Goal: Transaction & Acquisition: Purchase product/service

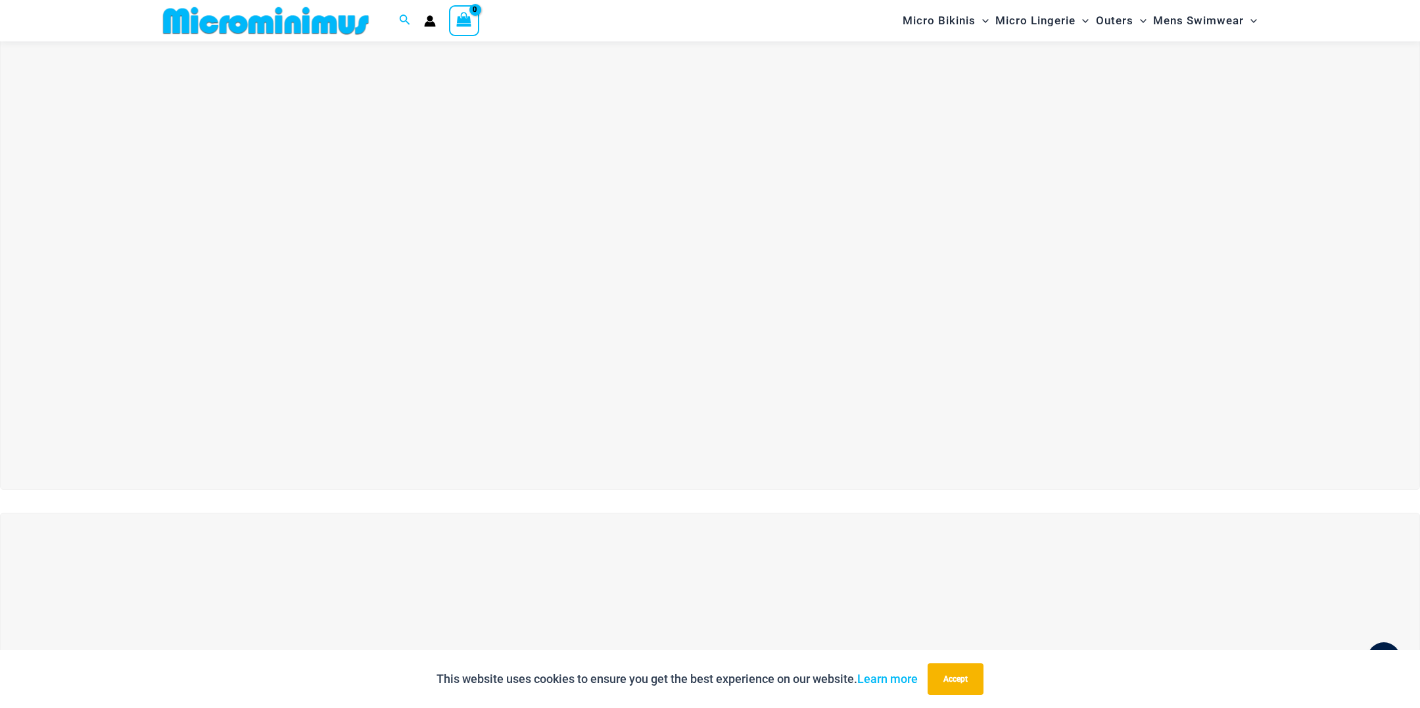
scroll to position [51, 0]
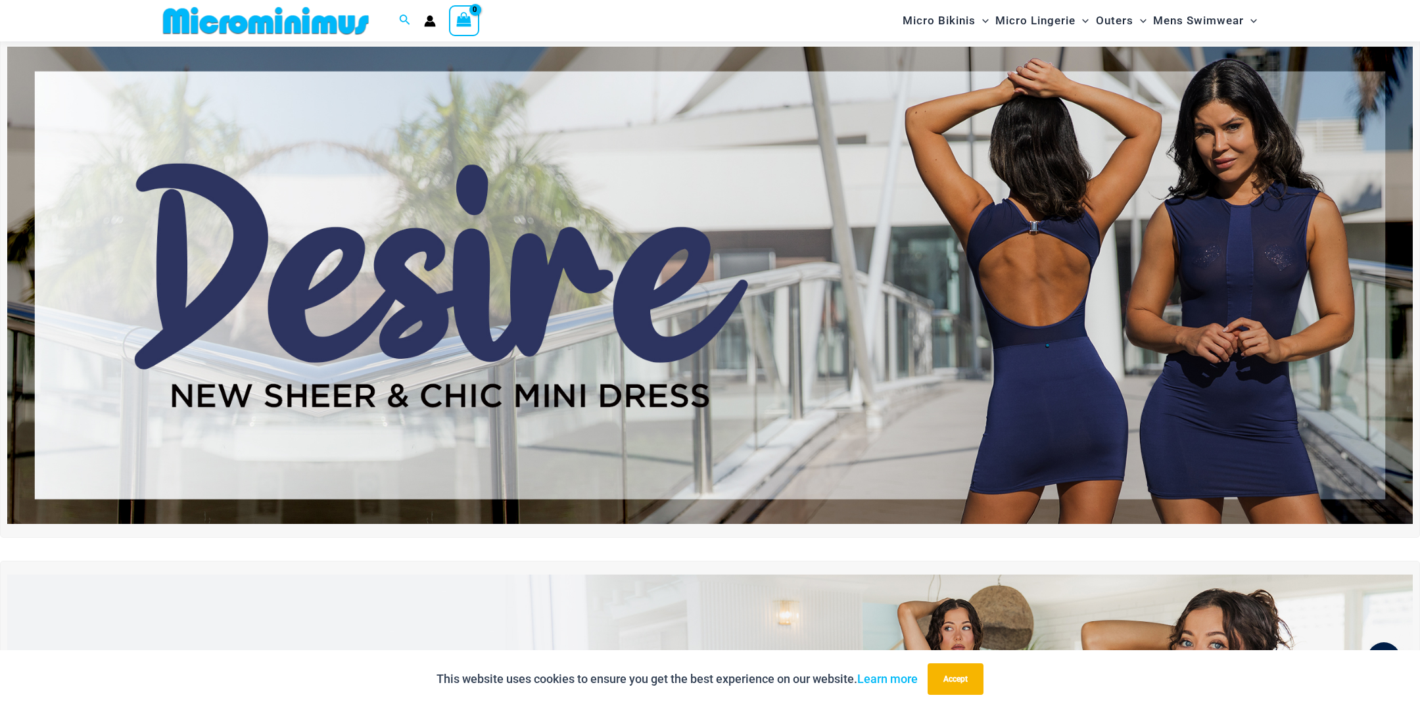
click at [835, 304] on img at bounding box center [710, 286] width 1406 height 478
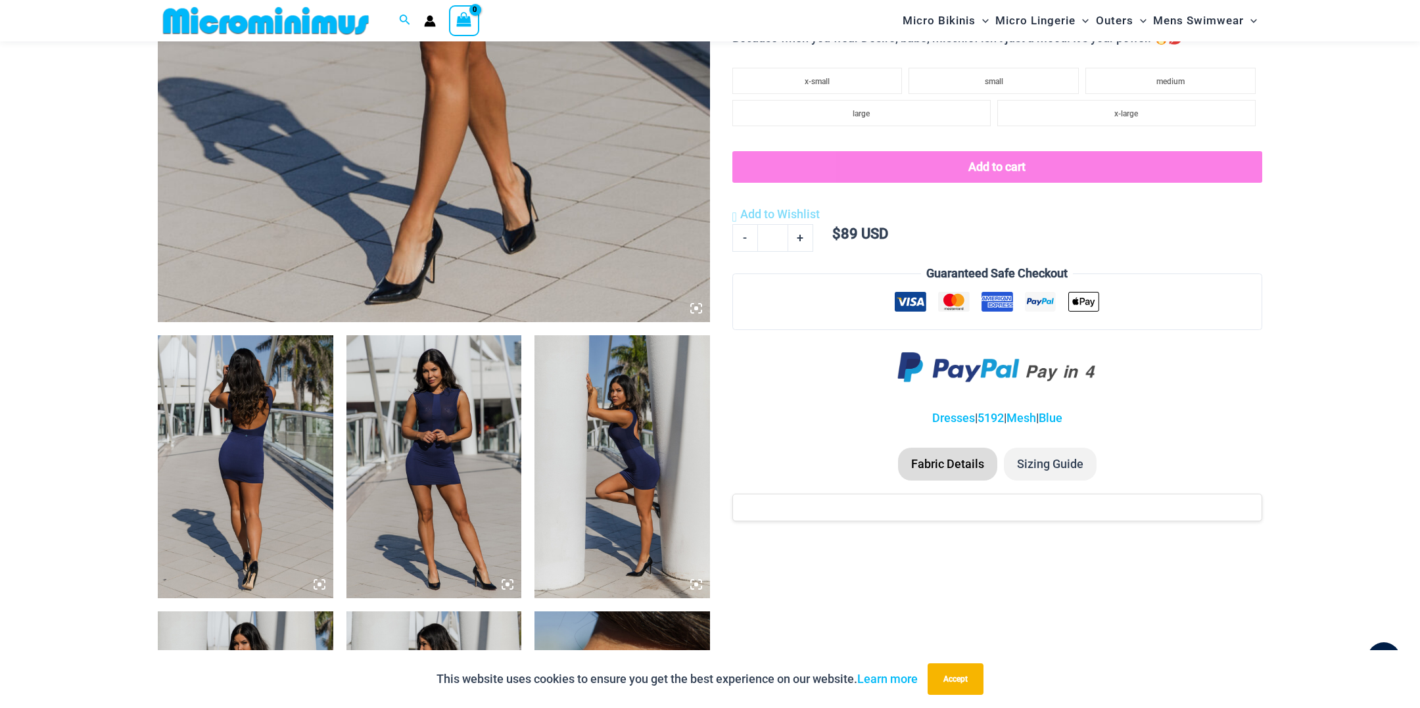
scroll to position [703, 0]
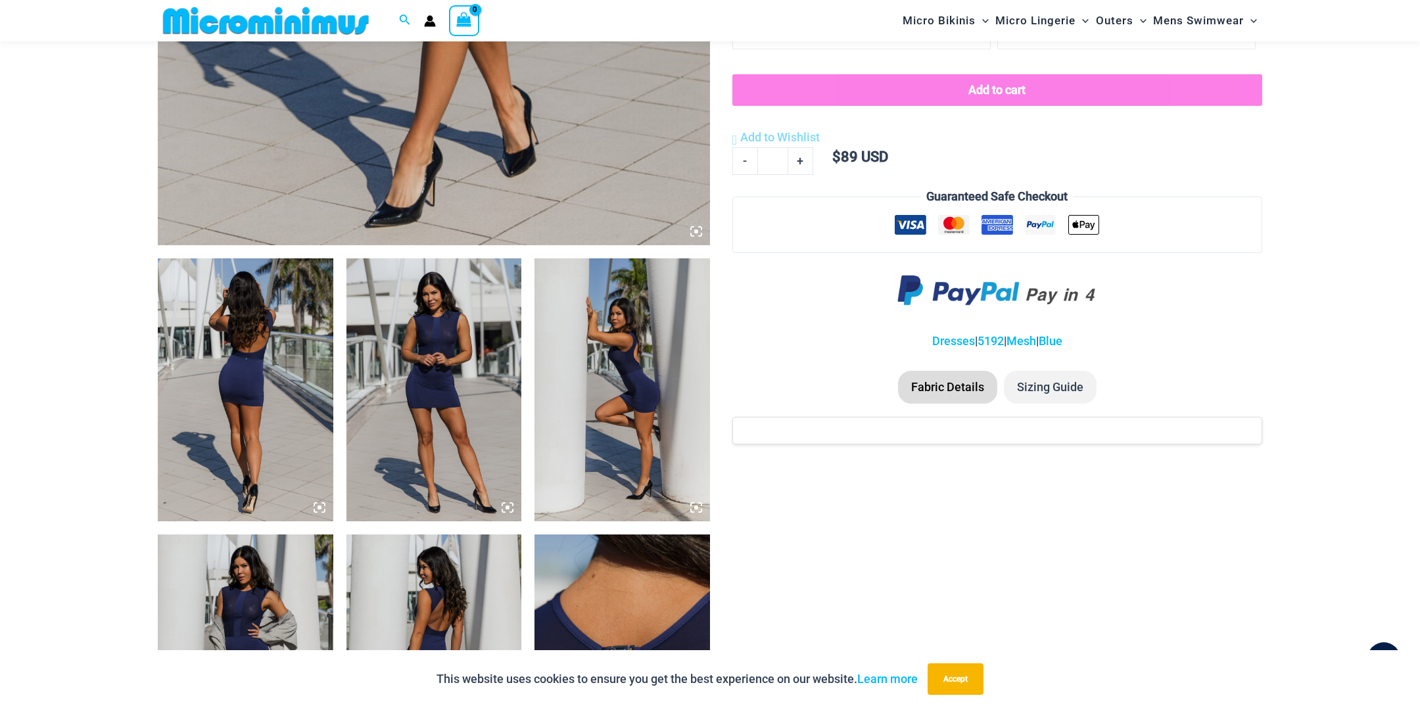
click at [239, 373] on img at bounding box center [246, 389] width 176 height 263
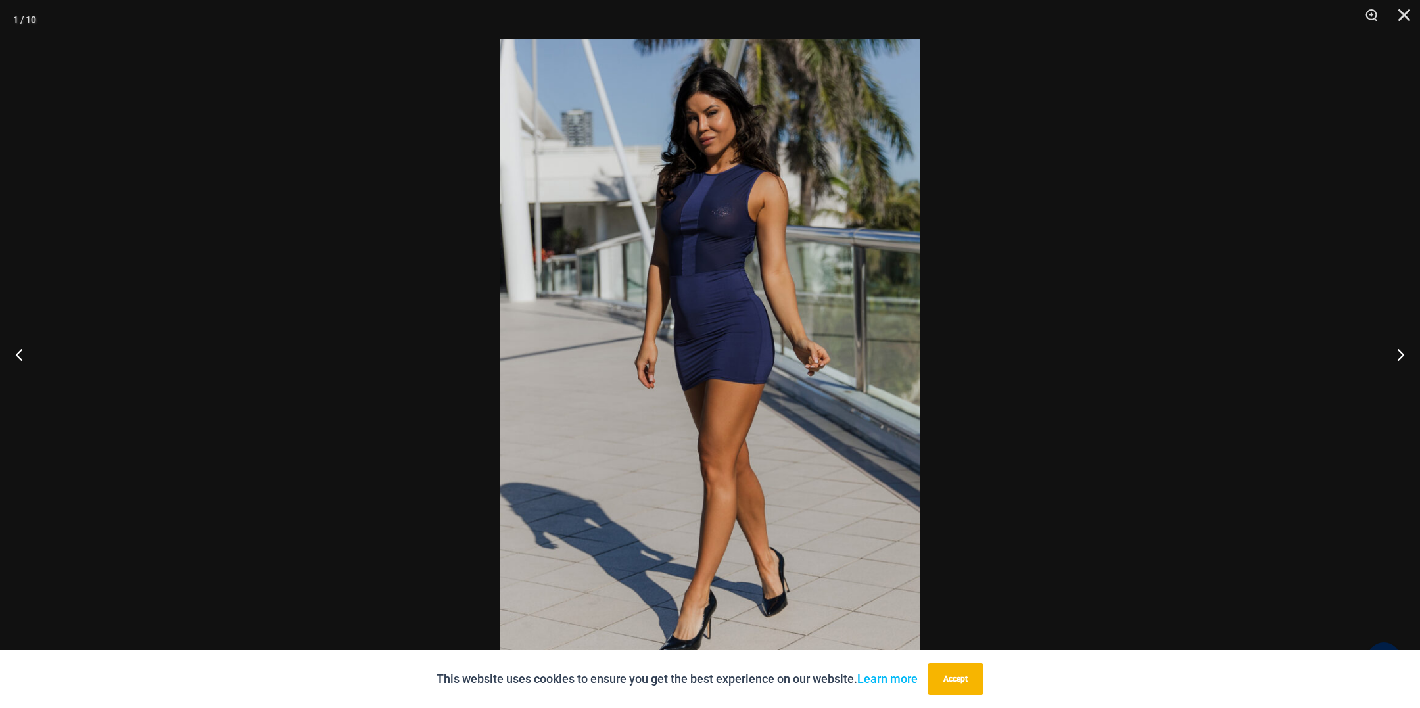
click at [1036, 418] on div at bounding box center [710, 354] width 1420 height 708
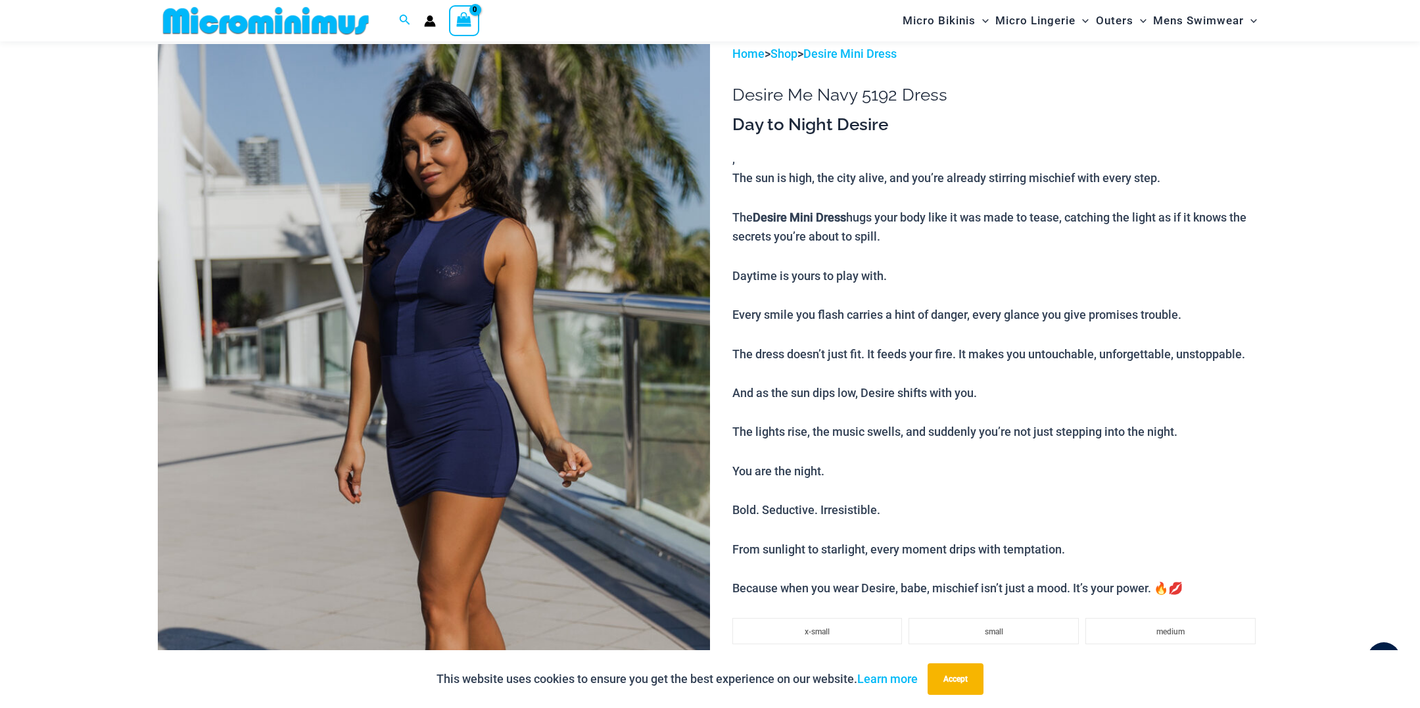
scroll to position [73, 0]
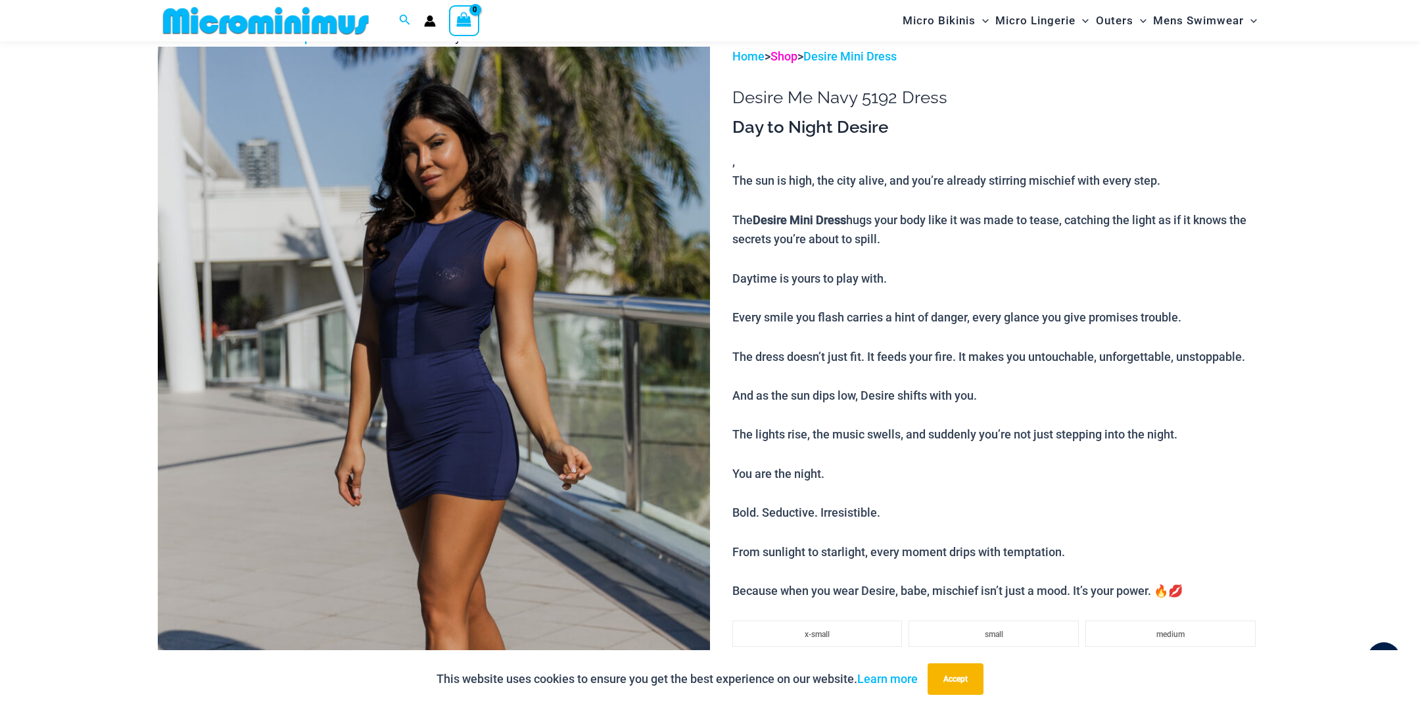
click at [783, 55] on link "Shop" at bounding box center [784, 56] width 27 height 14
click at [400, 18] on icon "Search icon link" at bounding box center [405, 19] width 11 height 11
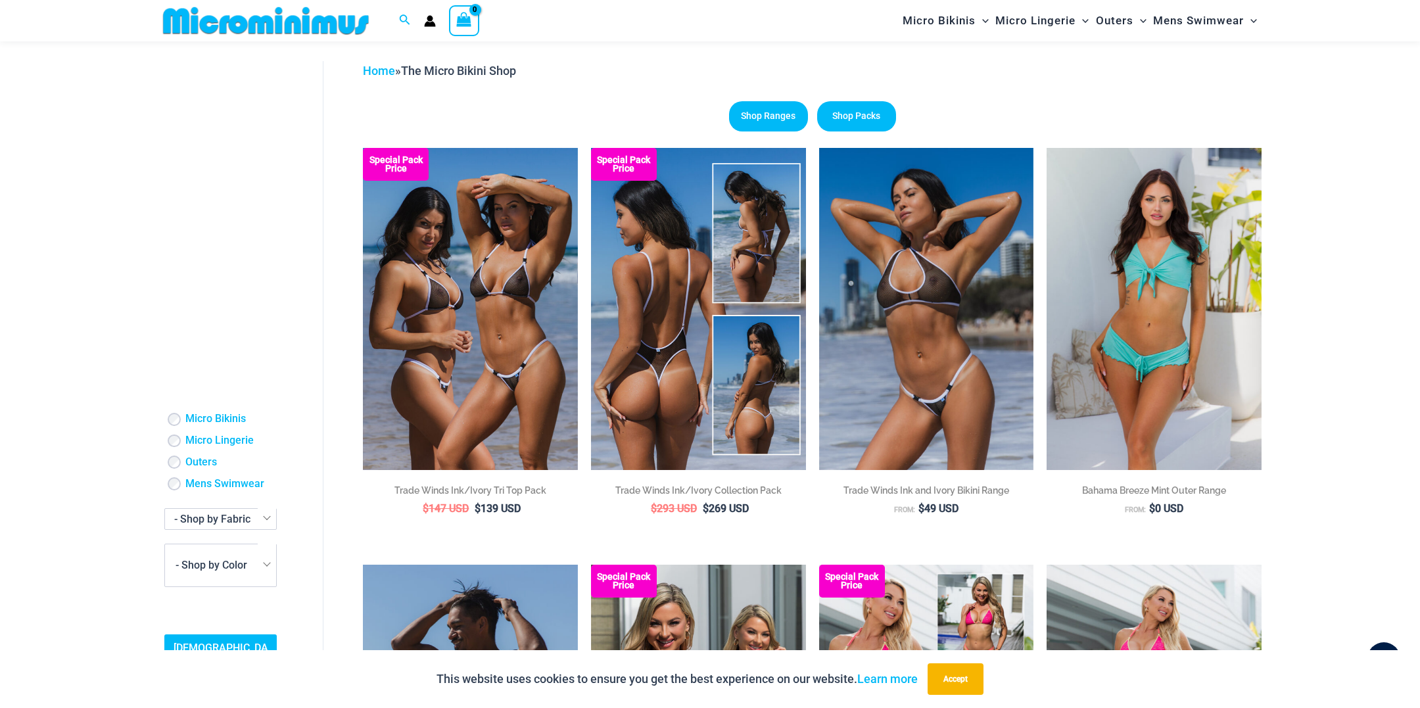
scroll to position [42, 0]
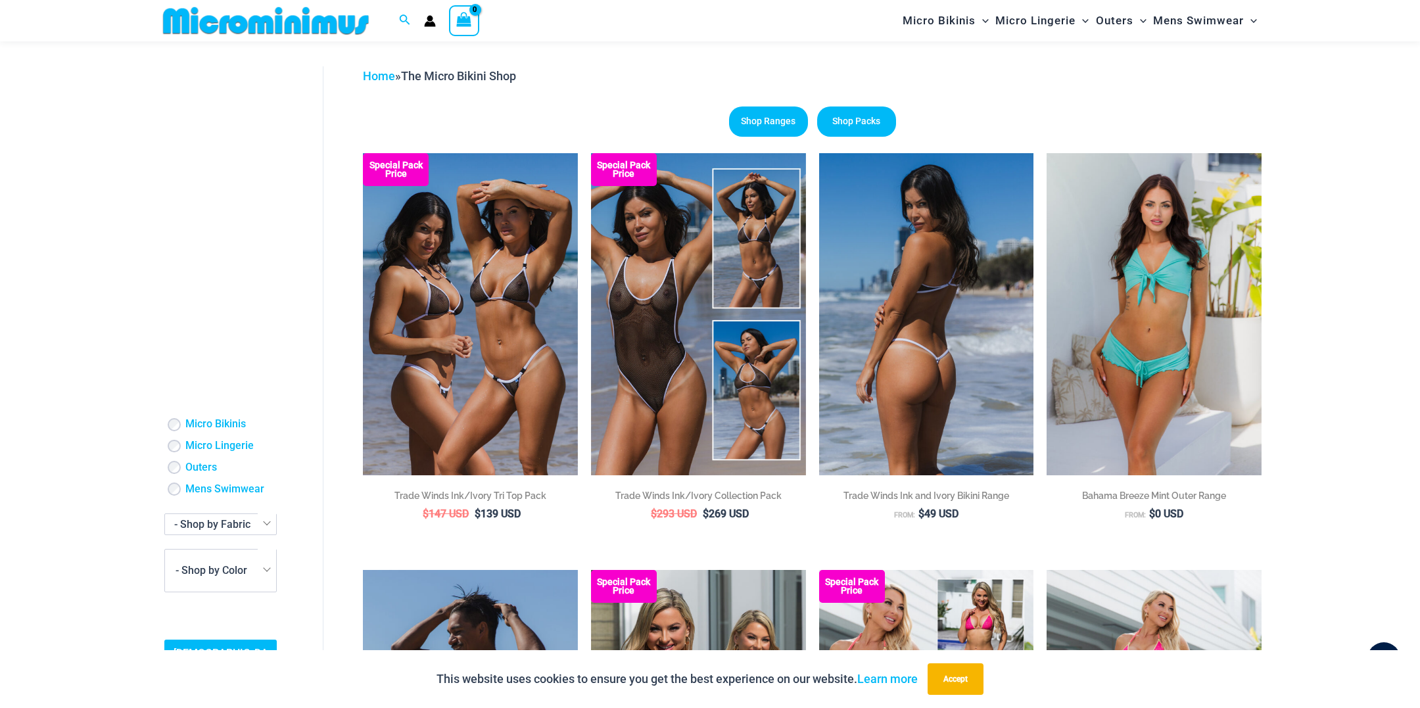
click at [942, 342] on img at bounding box center [926, 314] width 215 height 322
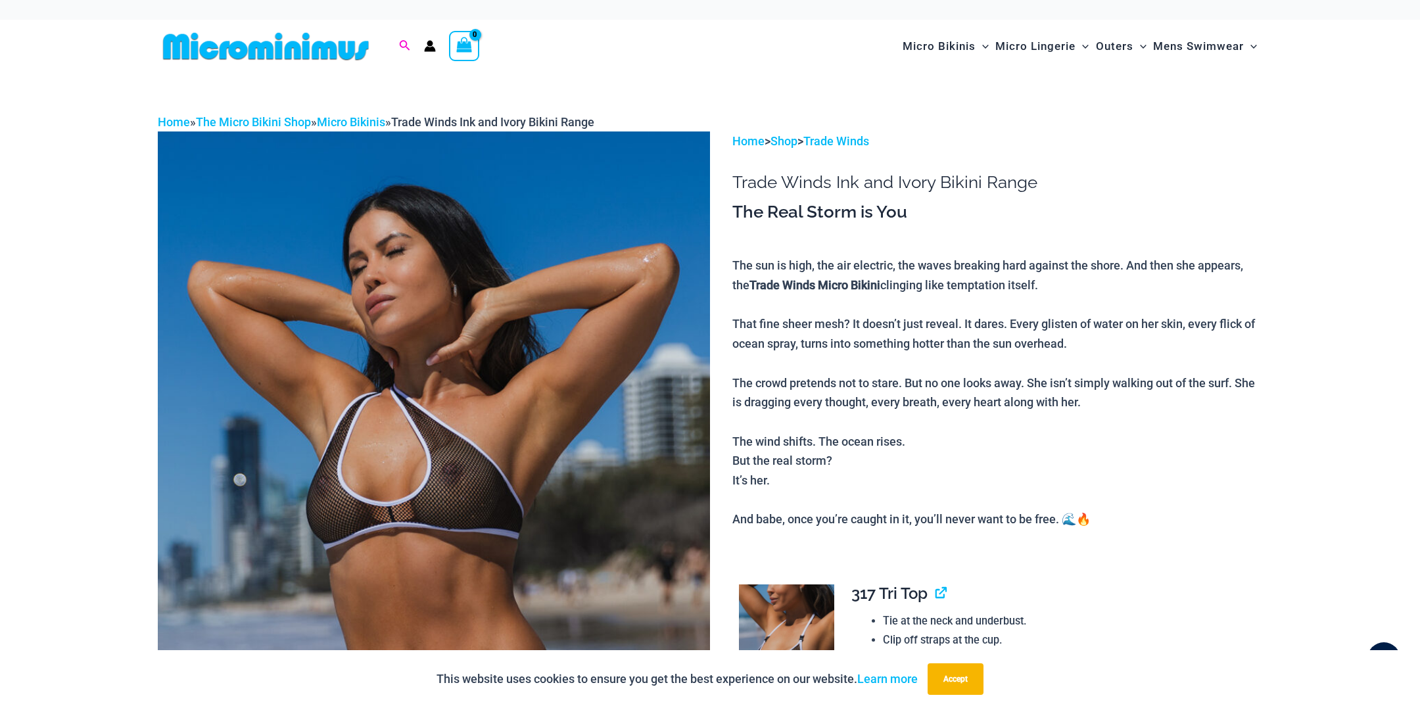
click at [402, 42] on icon "Search icon link" at bounding box center [404, 46] width 11 height 12
type input "*"
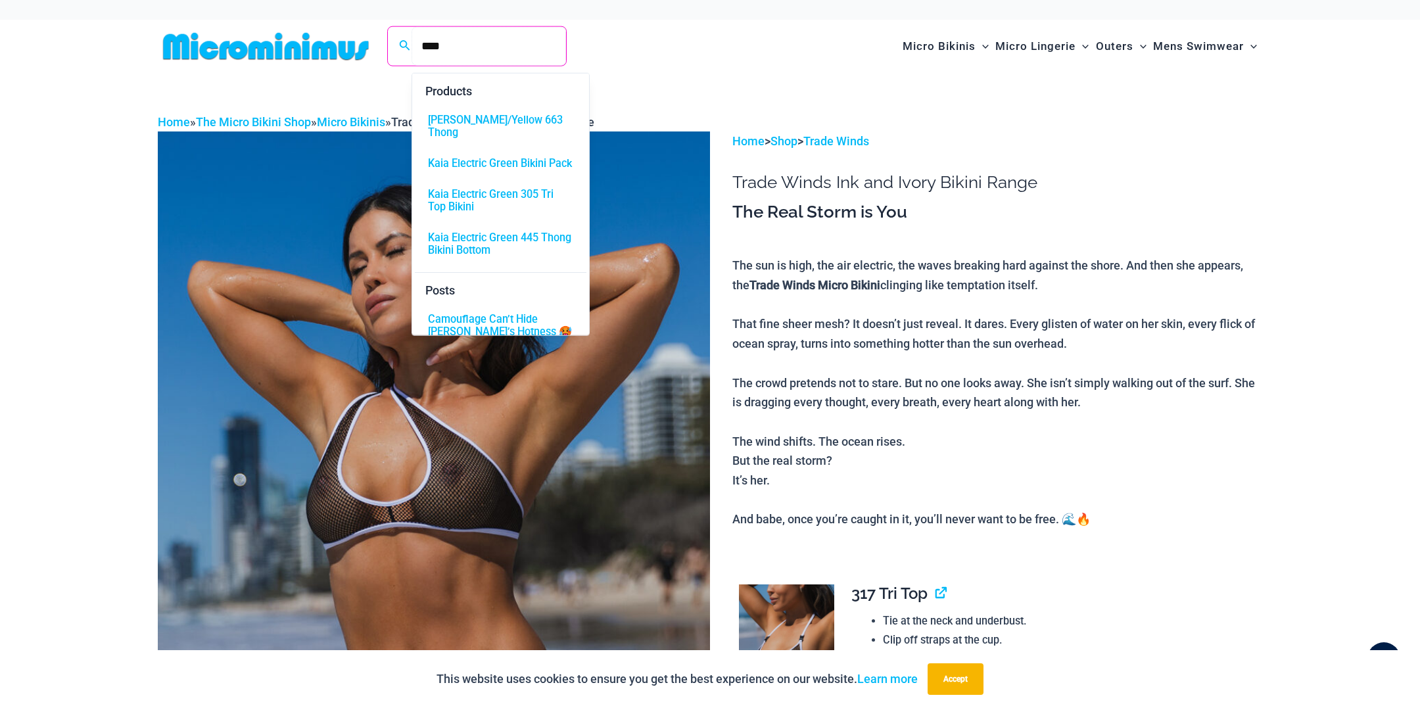
type input "****"
click button "Search" at bounding box center [0, 0] width 0 height 0
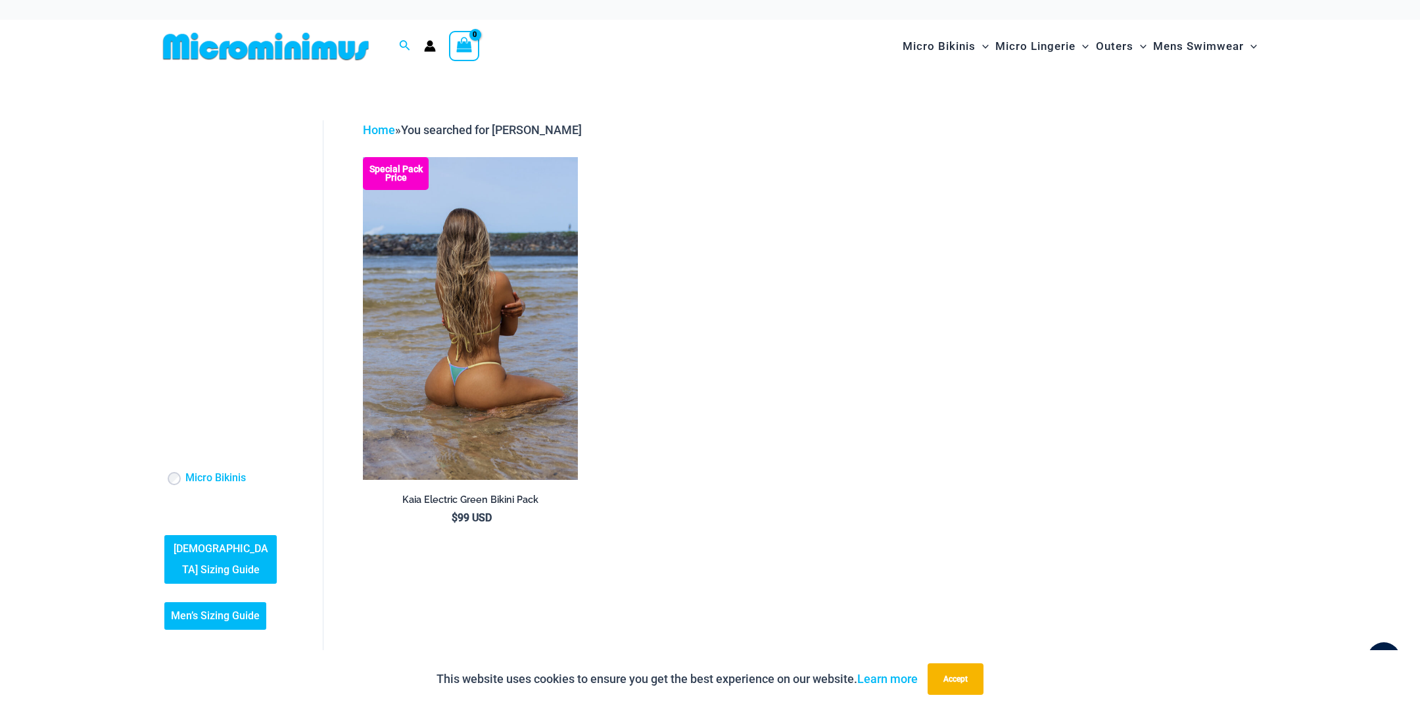
click at [513, 391] on img at bounding box center [470, 318] width 215 height 322
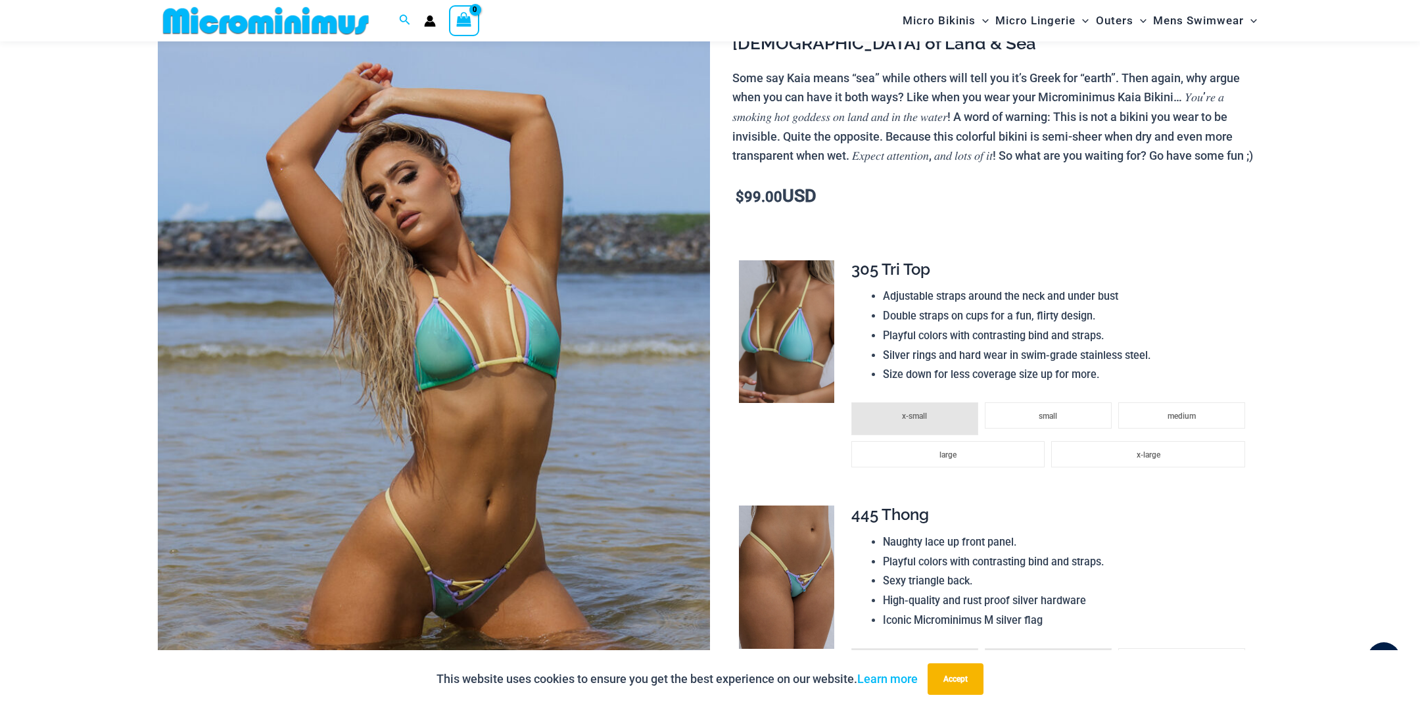
scroll to position [153, 0]
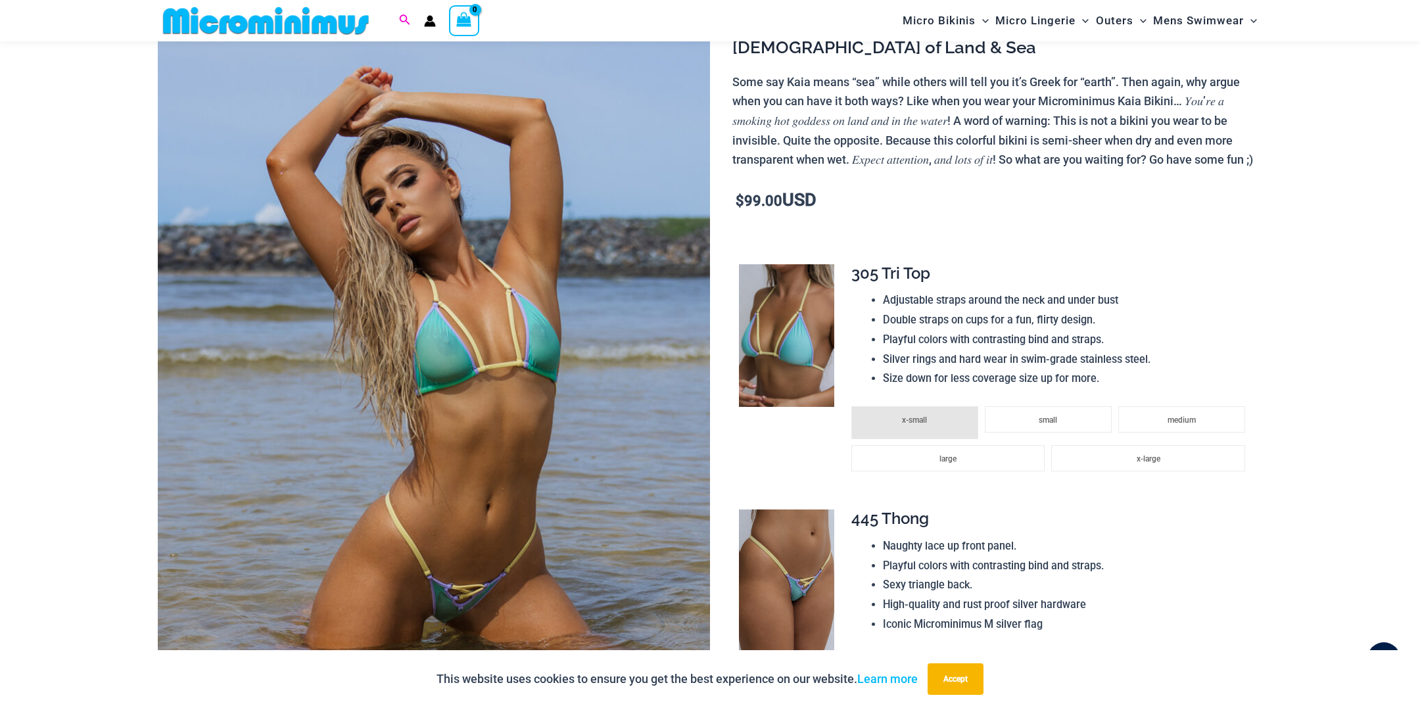
click at [402, 20] on icon "Search icon link" at bounding box center [404, 20] width 11 height 12
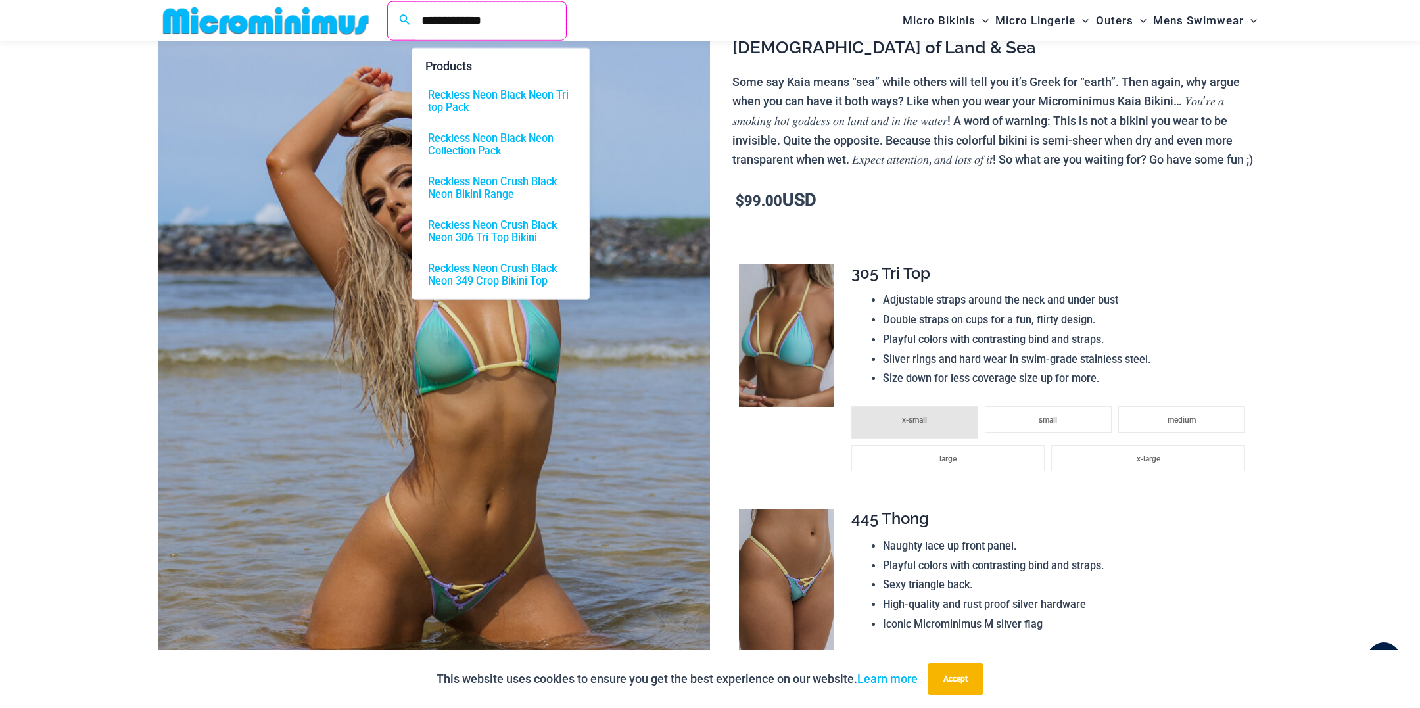
type input "**********"
click button "Search" at bounding box center [0, 0] width 0 height 0
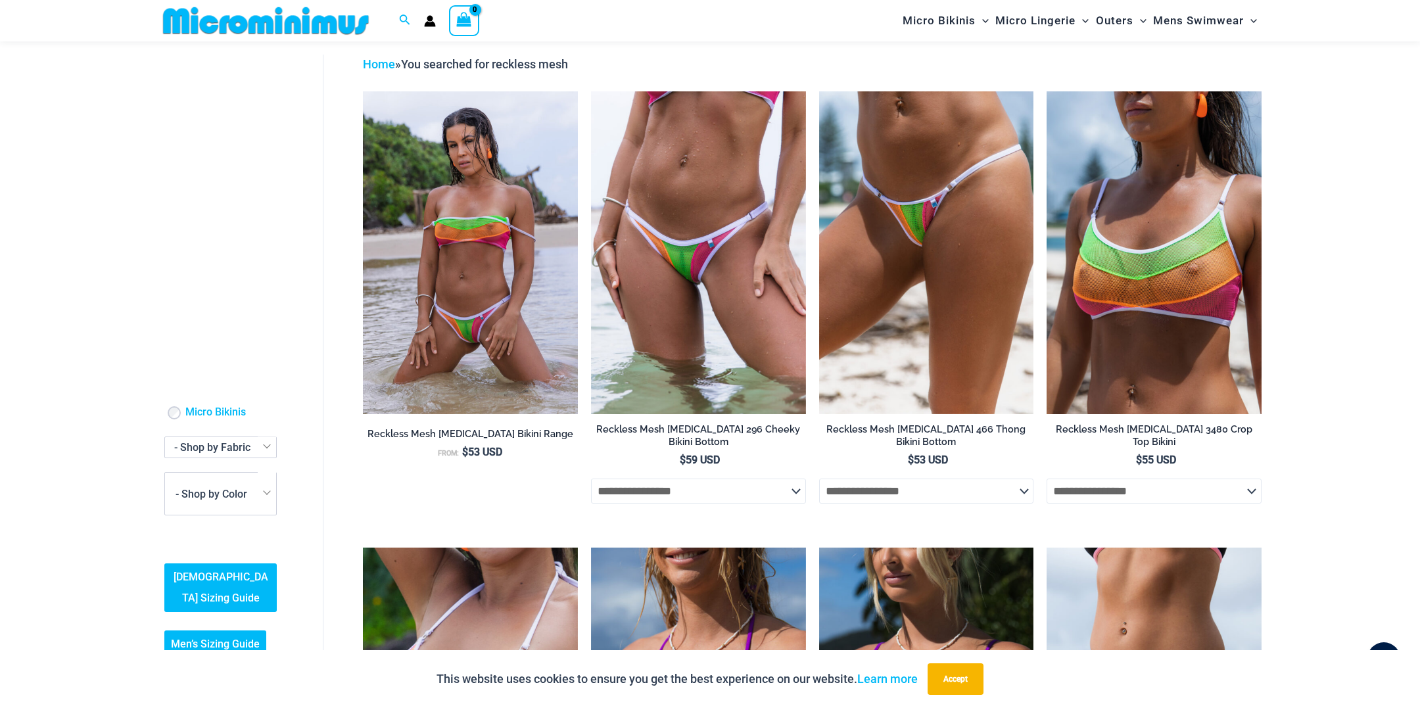
scroll to position [49, 0]
